Goal: Submit feedback/report problem

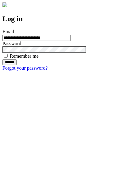
type input "**********"
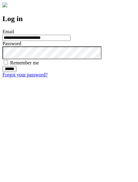
click at [17, 72] on input "******" at bounding box center [9, 69] width 14 height 6
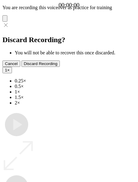
type input "**********"
